Goal: Information Seeking & Learning: Learn about a topic

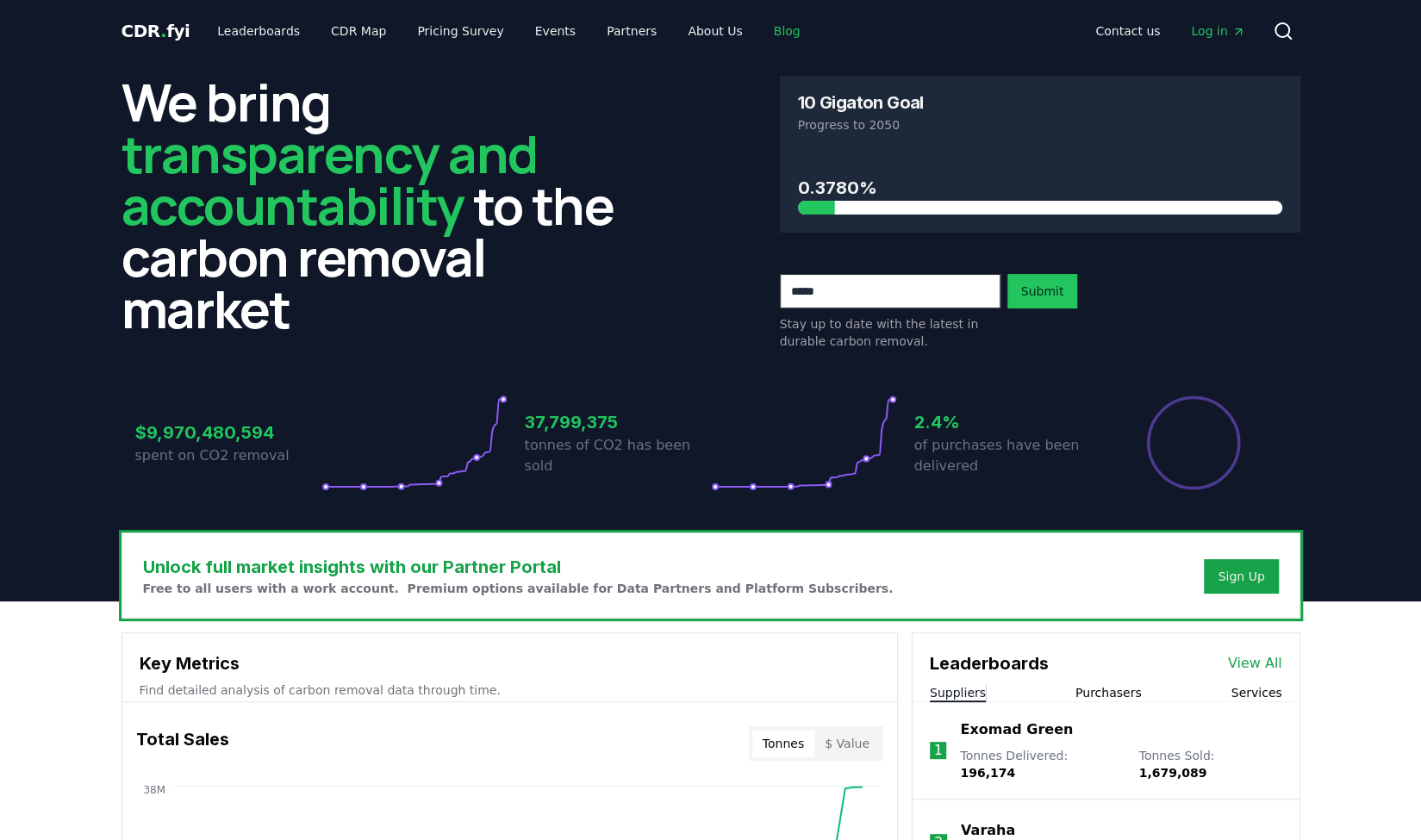
click at [760, 35] on link "Blog" at bounding box center [787, 31] width 55 height 31
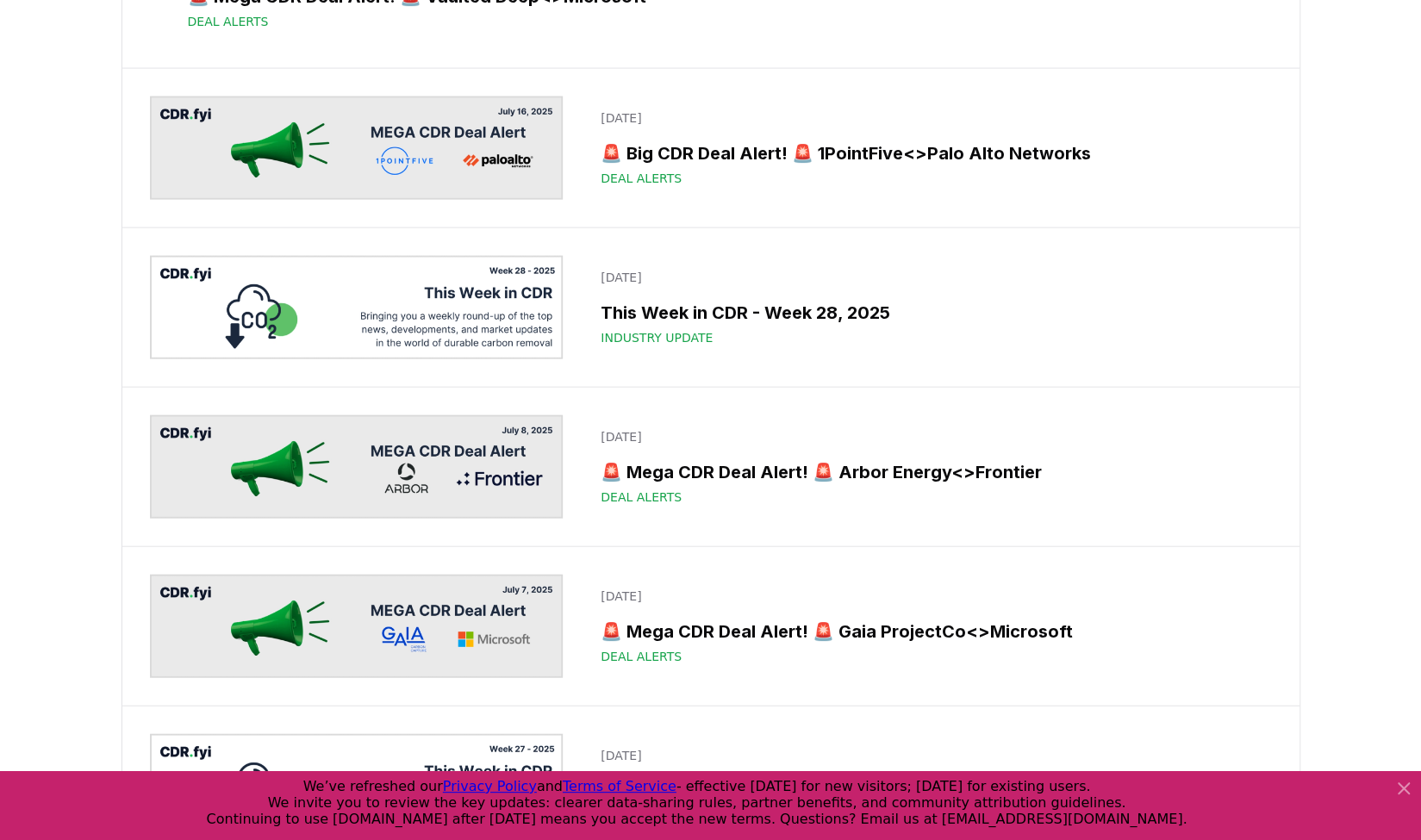
scroll to position [2377, 0]
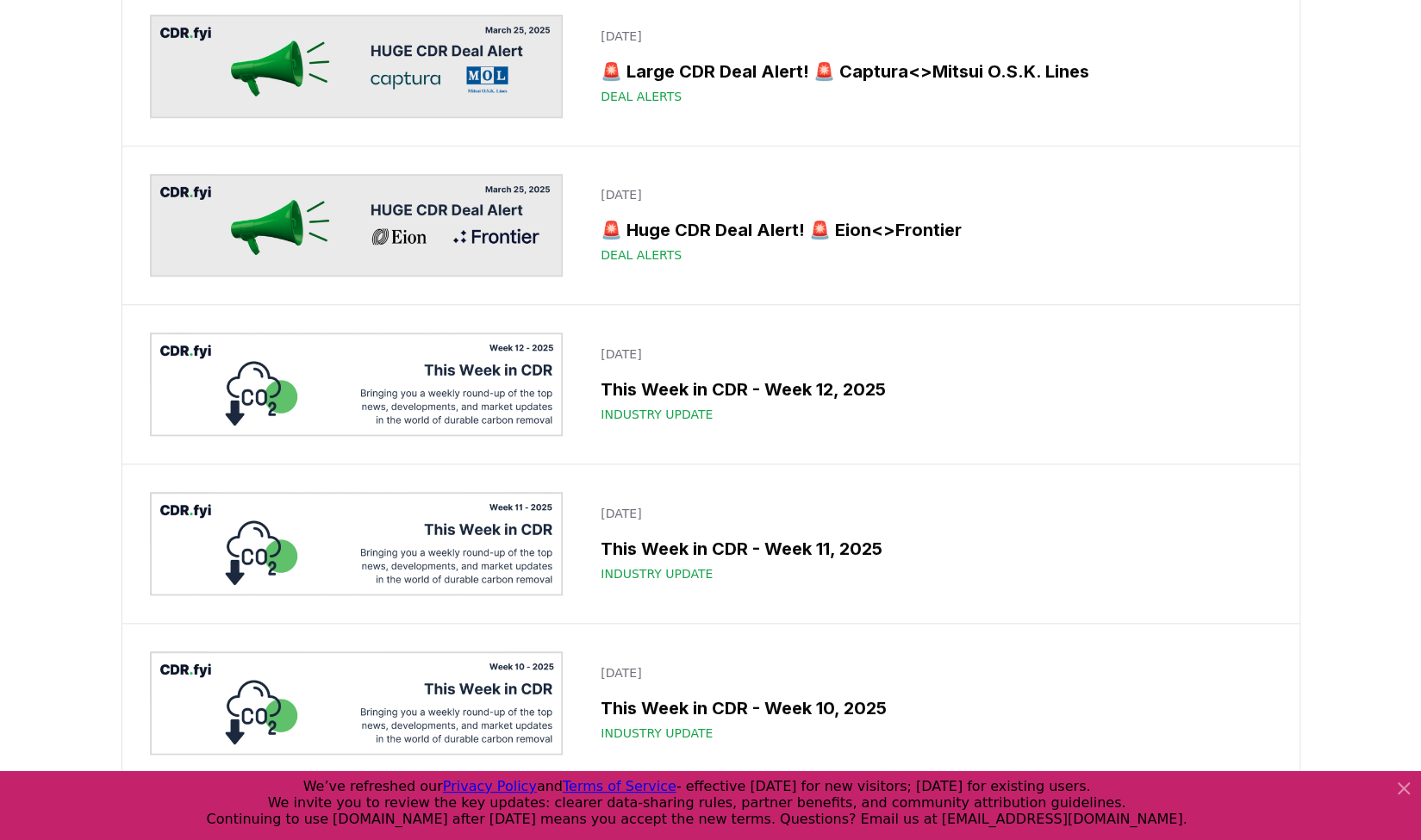
scroll to position [9423, 0]
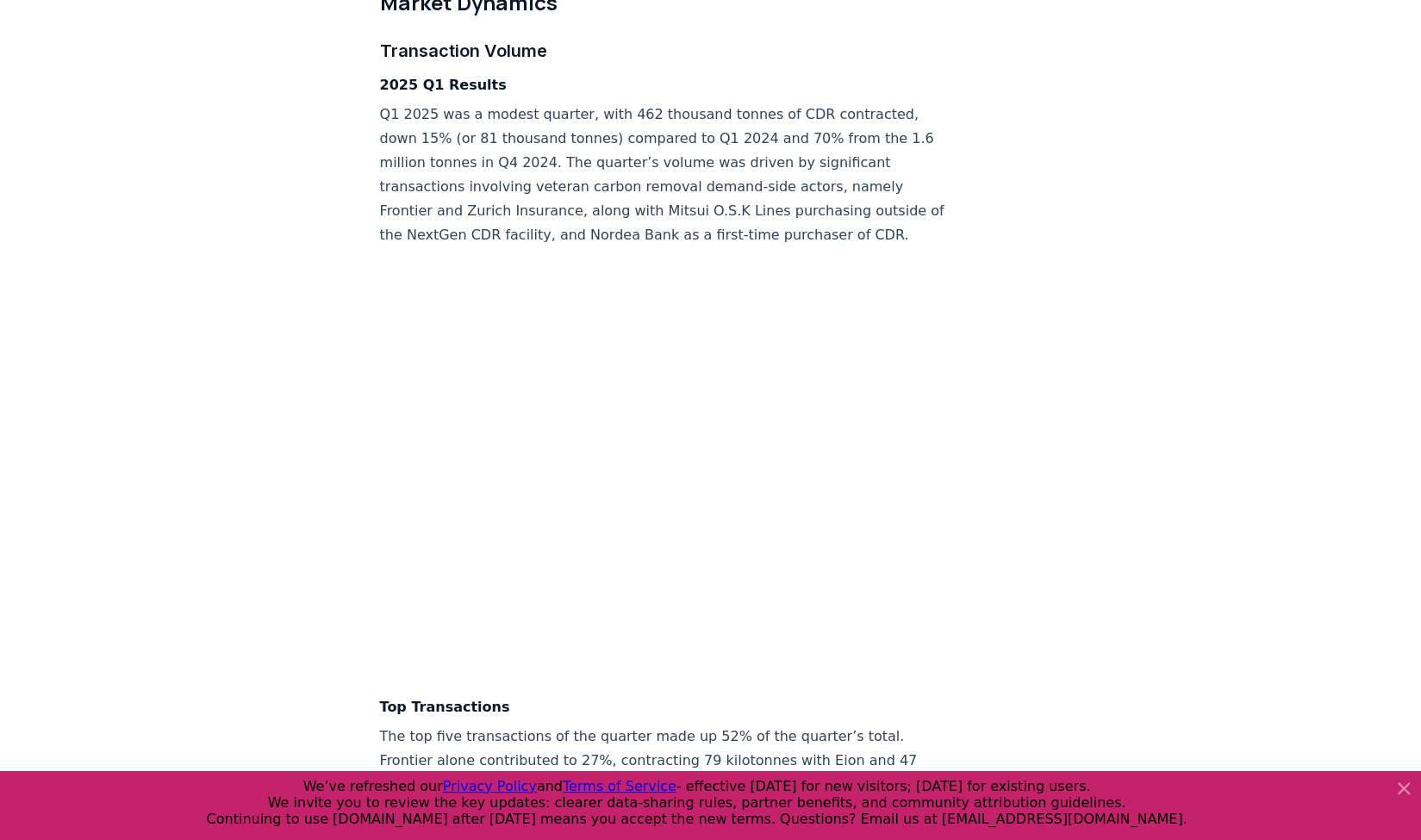
scroll to position [4280, 0]
